Goal: Transaction & Acquisition: Purchase product/service

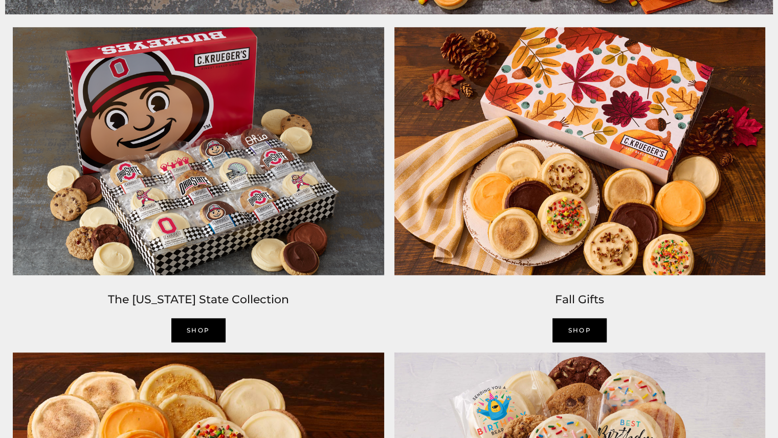
scroll to position [763, 0]
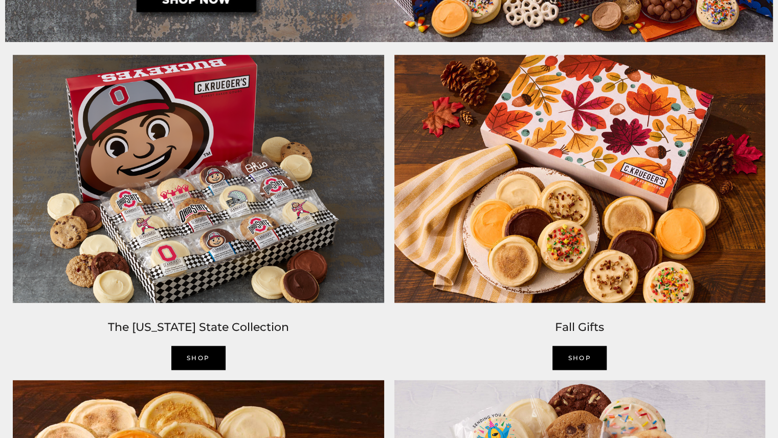
click at [227, 222] on img at bounding box center [199, 179] width 382 height 258
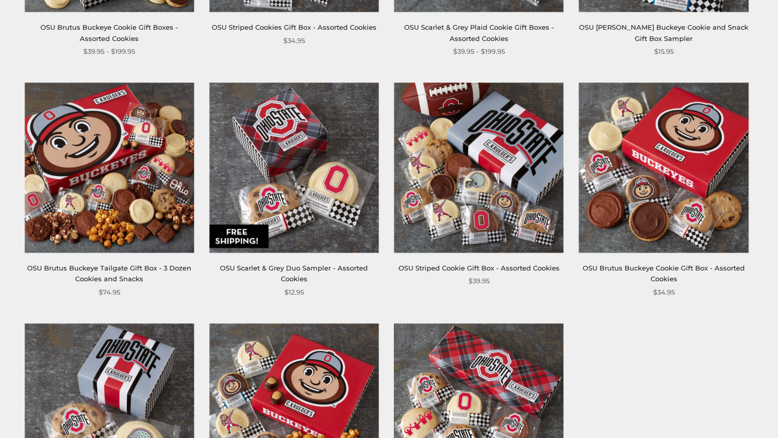
scroll to position [299, 0]
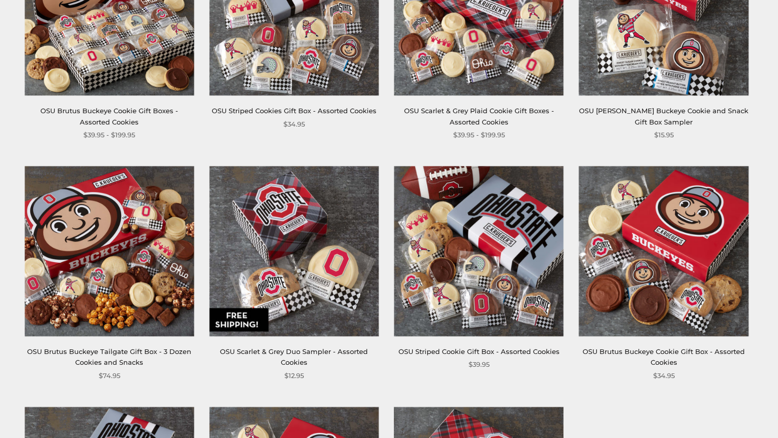
click at [508, 237] on img at bounding box center [478, 250] width 169 height 169
click at [253, 224] on img at bounding box center [293, 250] width 169 height 169
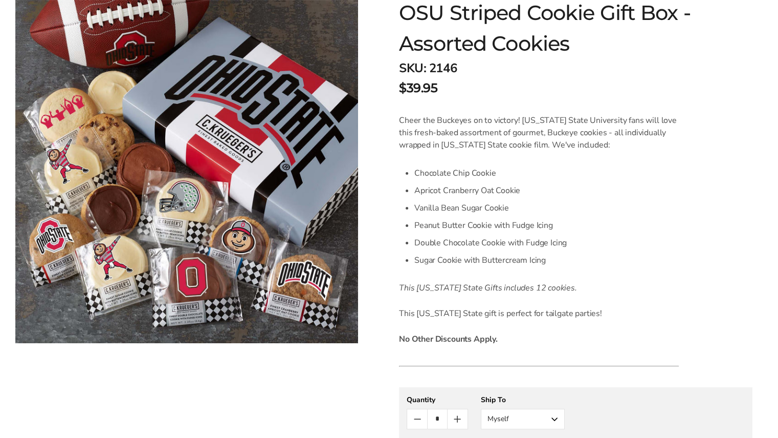
scroll to position [175, 0]
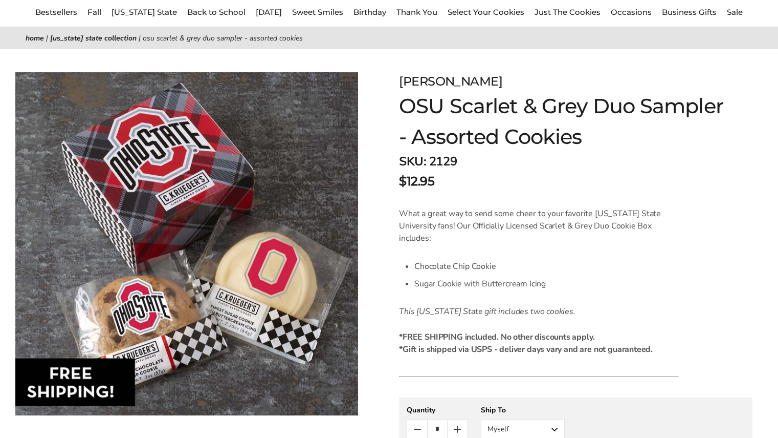
scroll to position [177, 0]
